Goal: Information Seeking & Learning: Learn about a topic

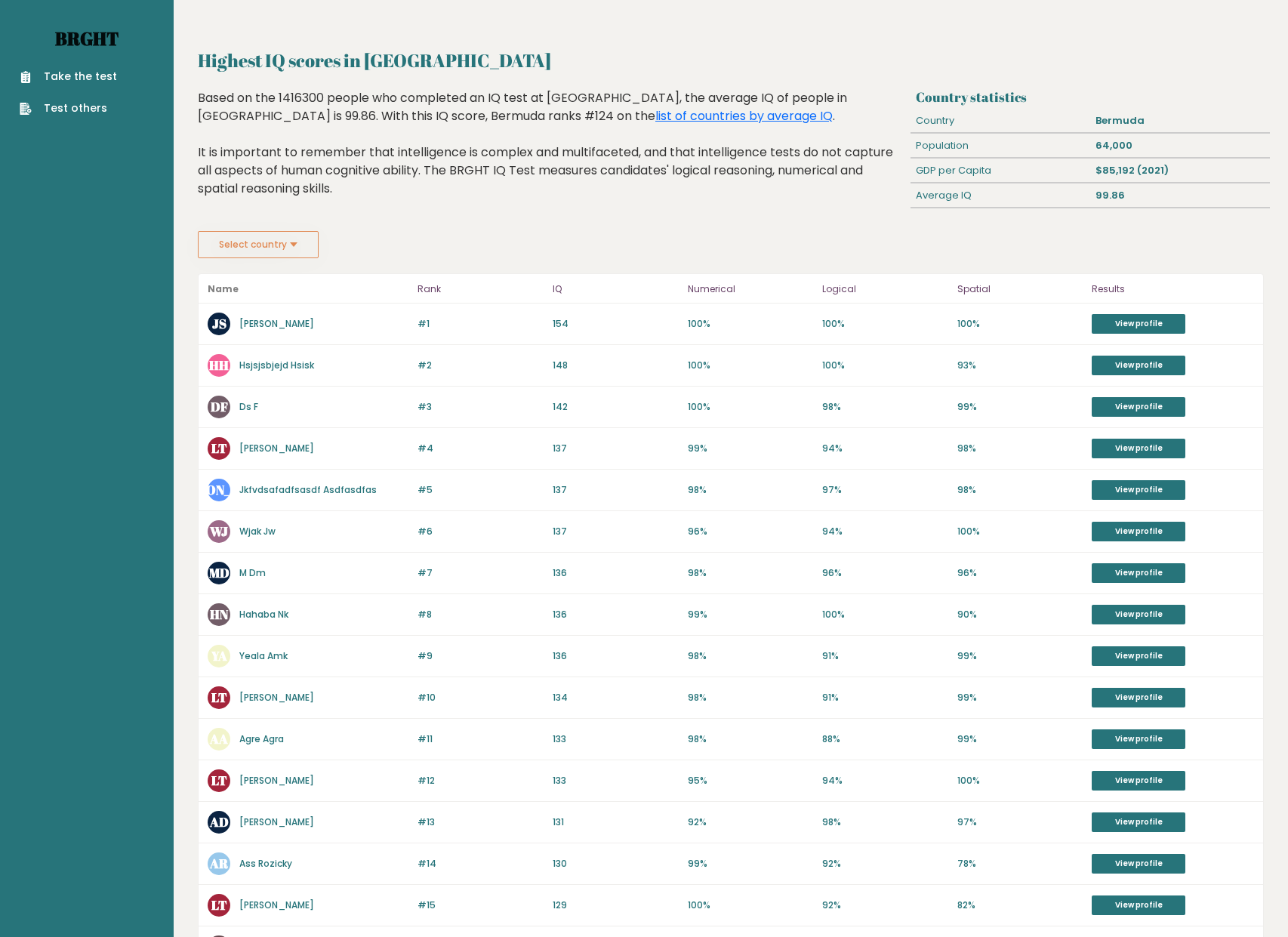
click at [88, 33] on link "Brght" at bounding box center [87, 39] width 64 height 24
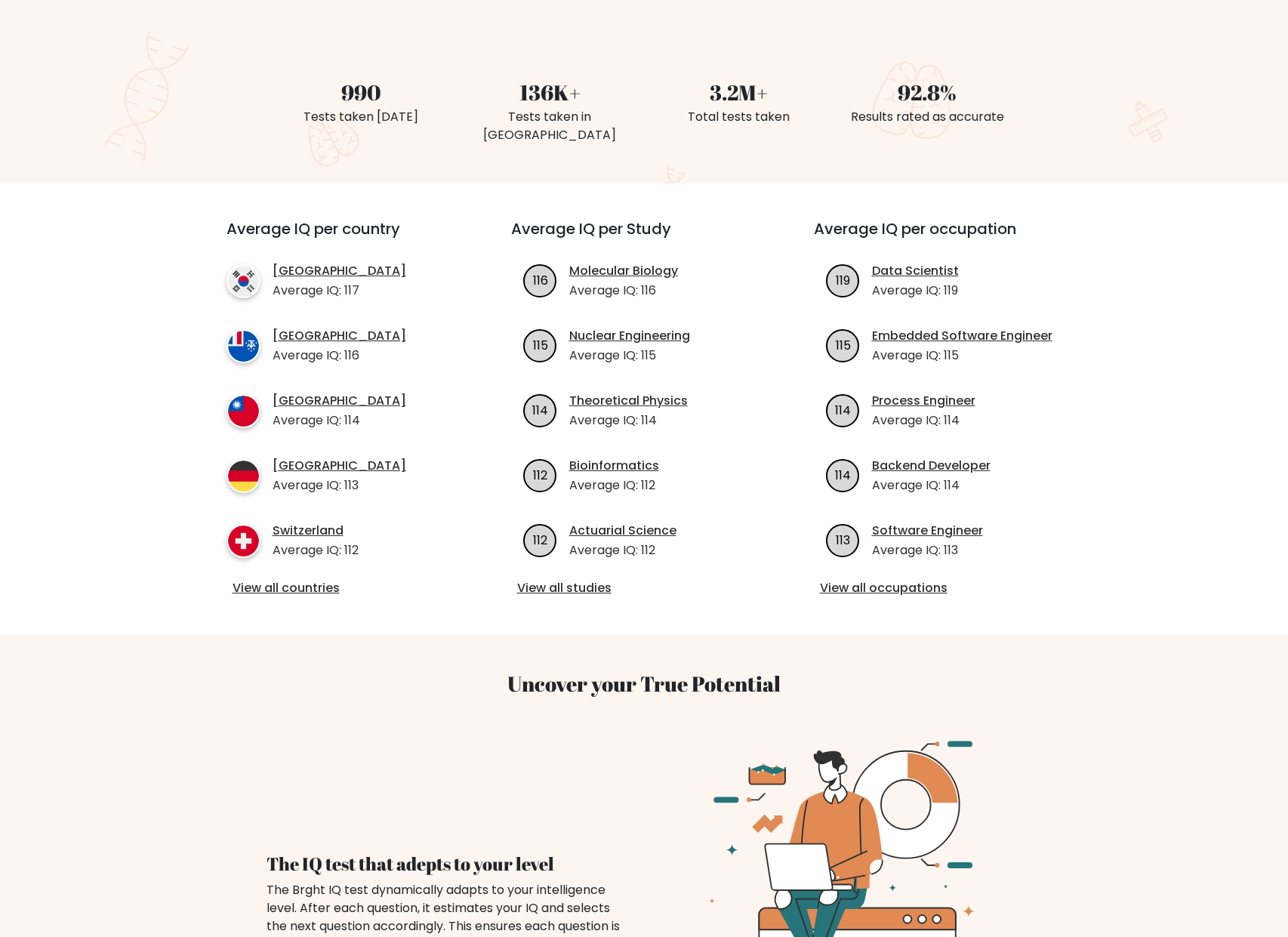
scroll to position [376, 0]
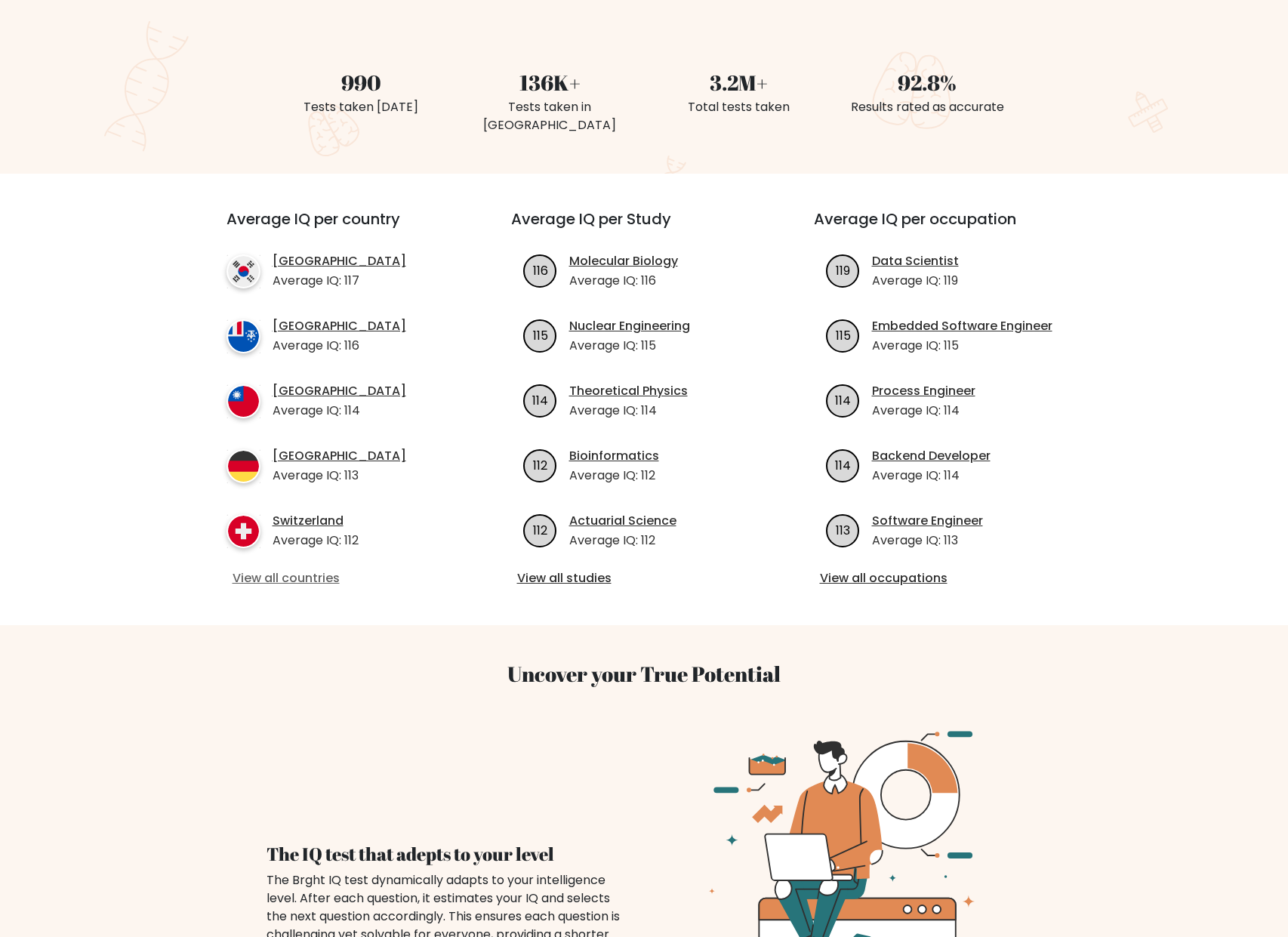
click at [309, 569] on link "View all countries" at bounding box center [341, 578] width 218 height 18
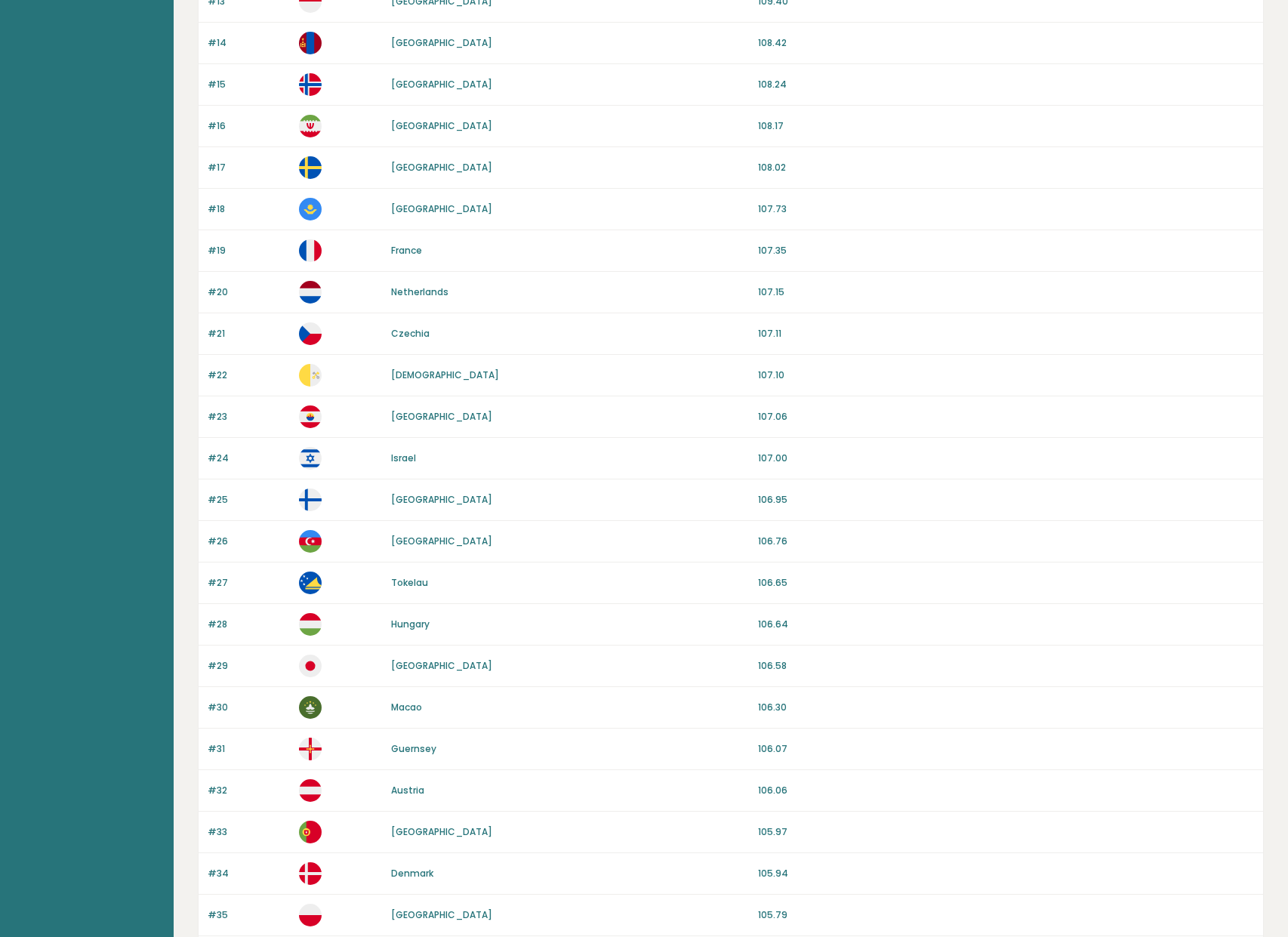
scroll to position [1023, 0]
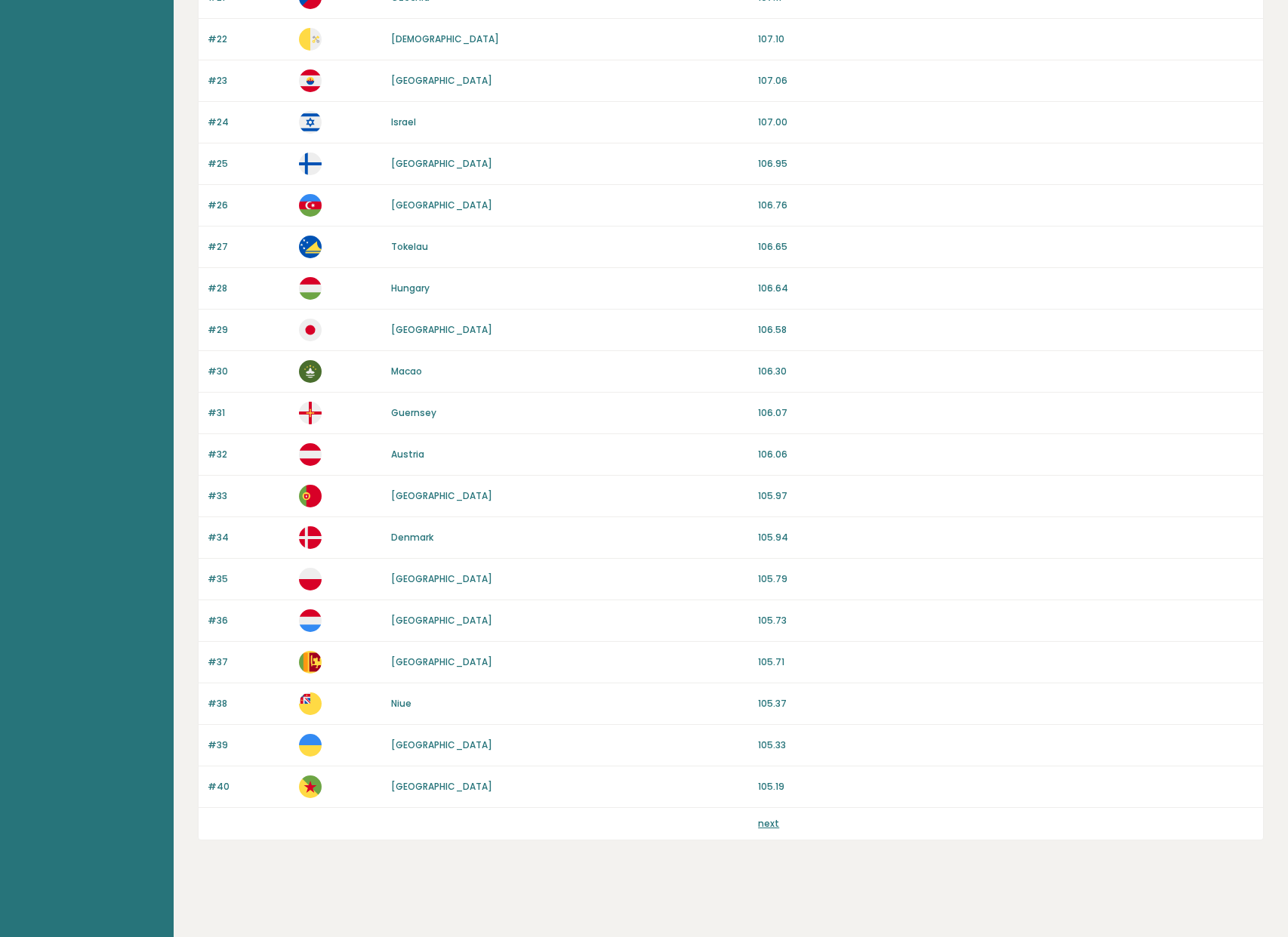
click at [766, 822] on link "next" at bounding box center [768, 823] width 22 height 13
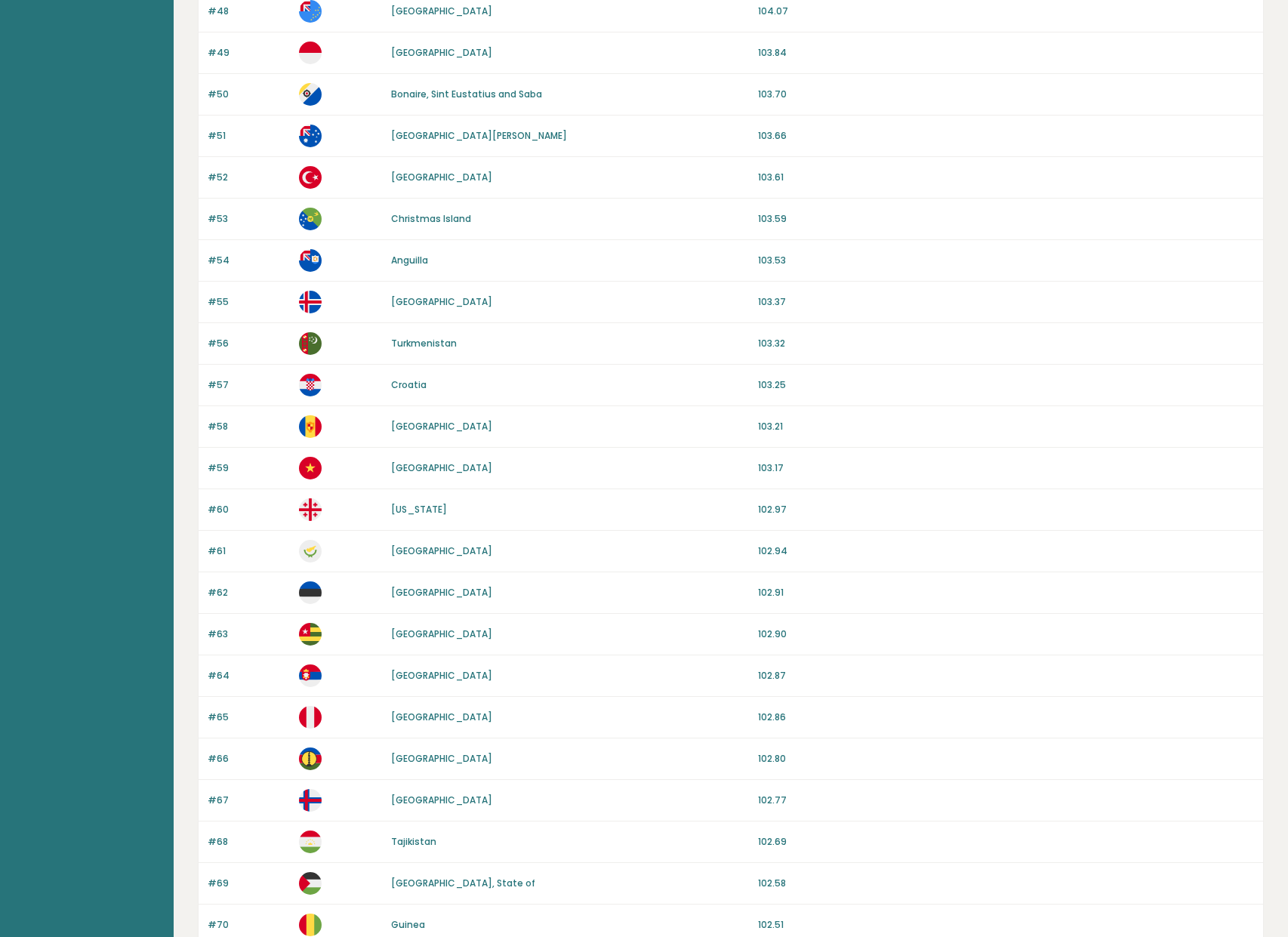
scroll to position [1023, 0]
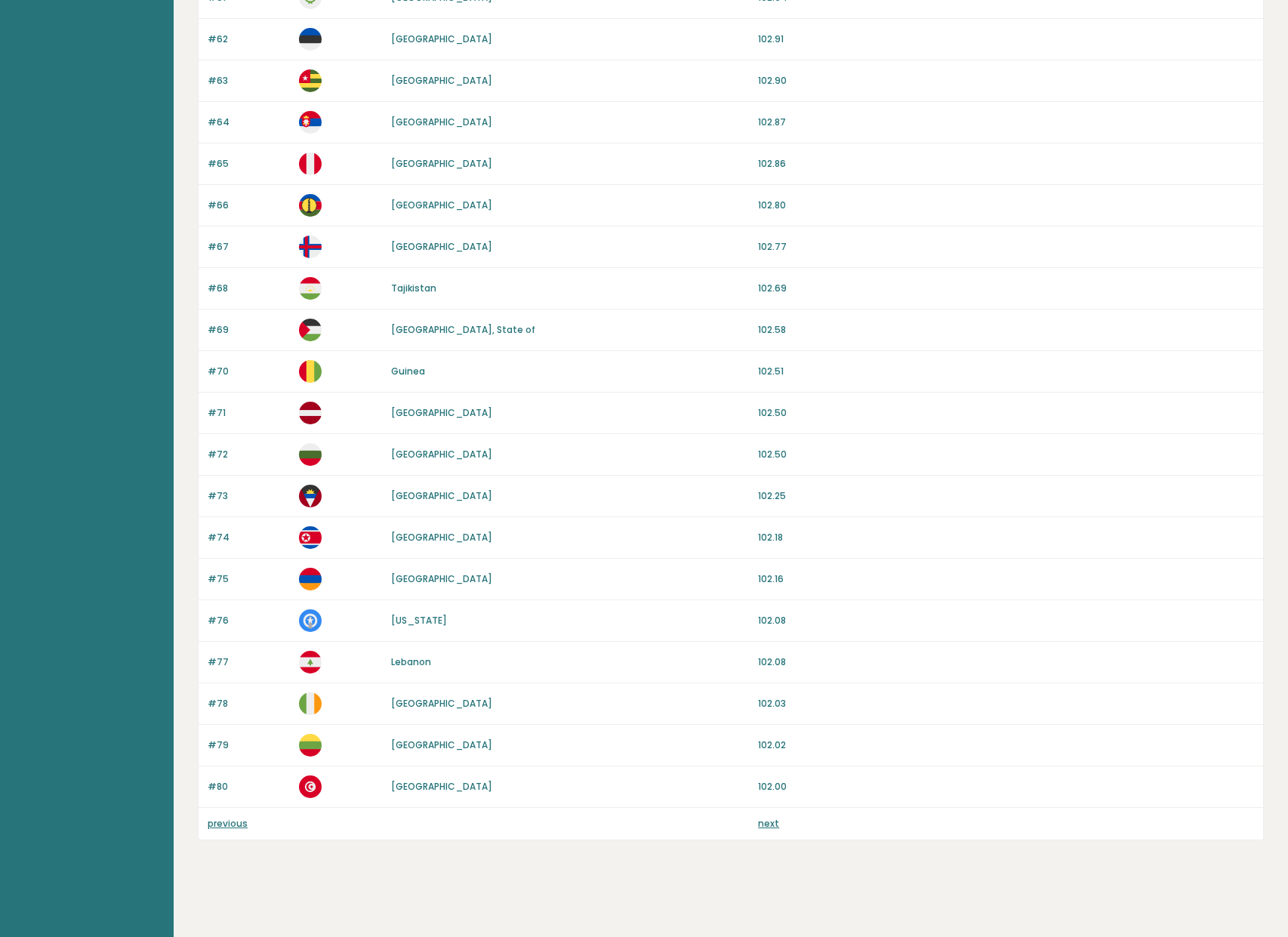
click at [765, 825] on link "next" at bounding box center [768, 823] width 22 height 13
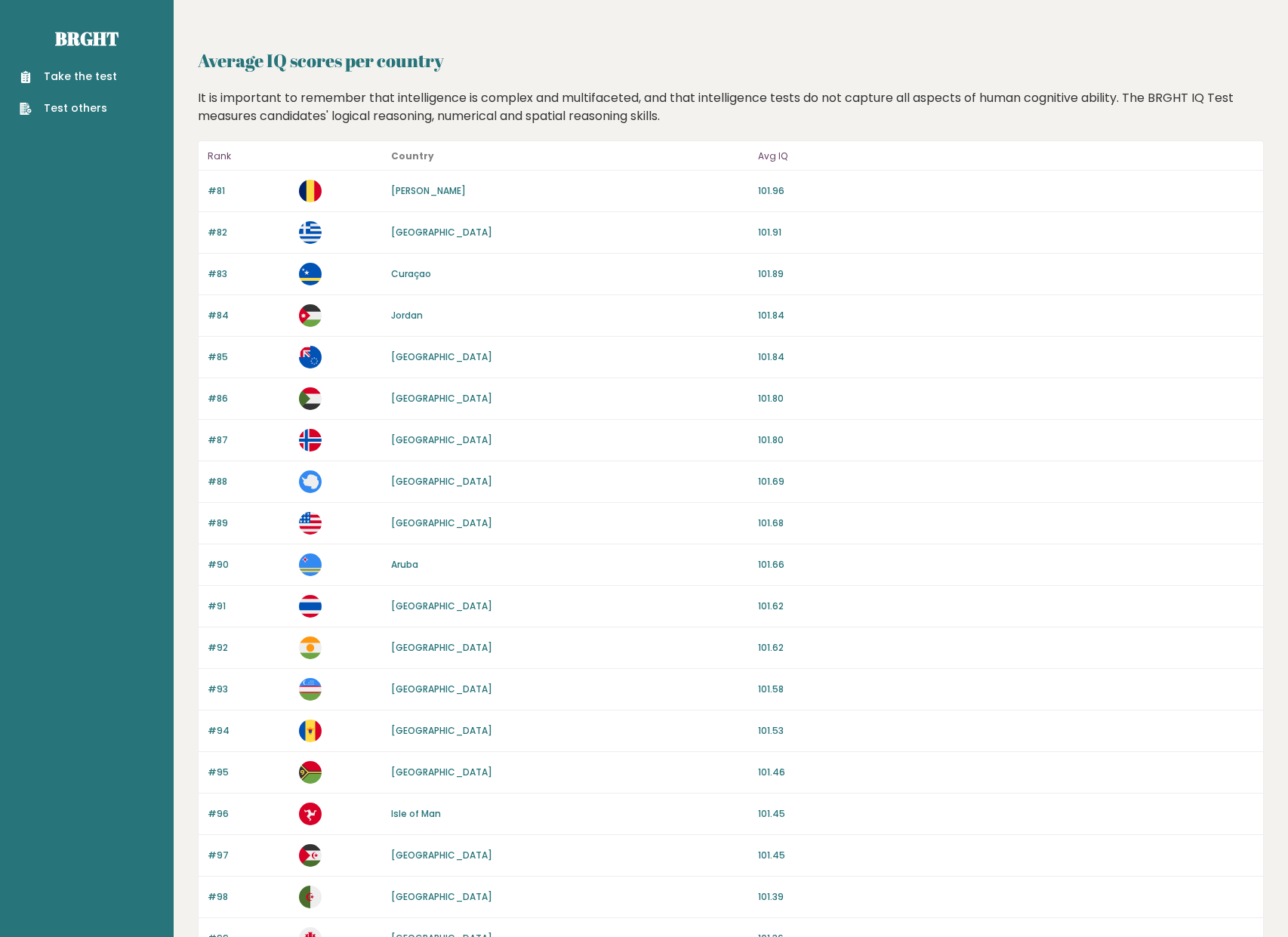
scroll to position [1023, 0]
